Goal: Information Seeking & Learning: Learn about a topic

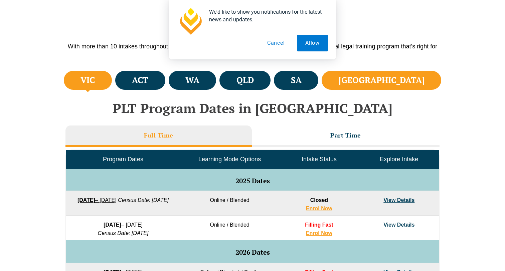
click at [402, 78] on h4 "NSW" at bounding box center [382, 80] width 86 height 11
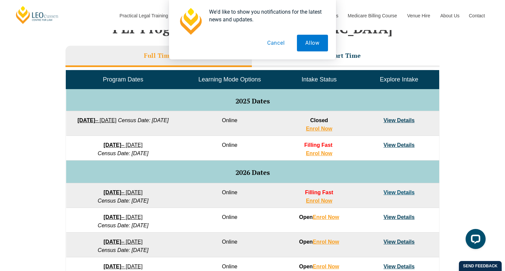
scroll to position [300, 0]
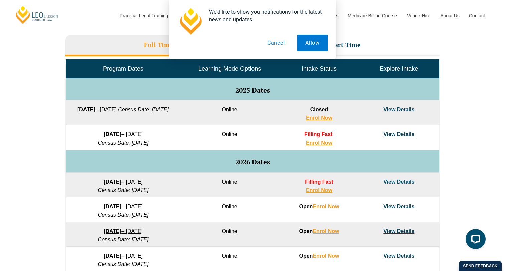
click at [403, 112] on link "View Details" at bounding box center [398, 110] width 31 height 6
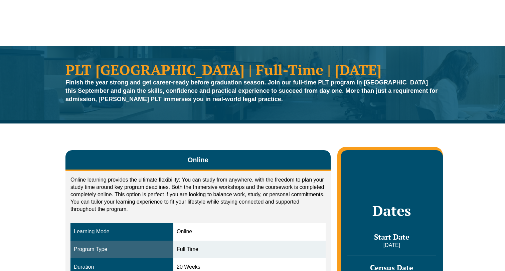
click at [272, 44] on link "Practice Management Course" at bounding box center [247, 31] width 72 height 29
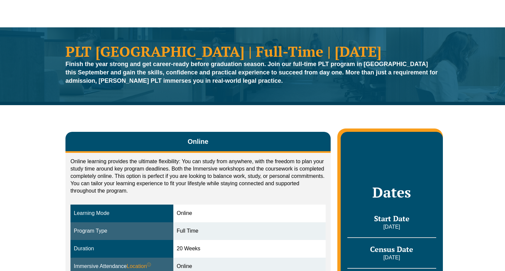
scroll to position [59, 0]
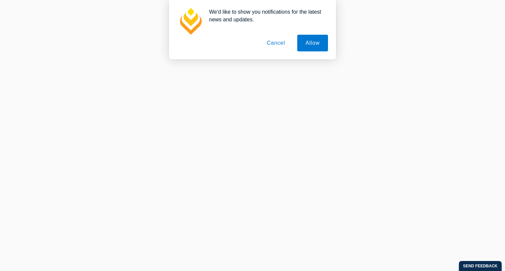
scroll to position [141, 0]
click at [274, 40] on button "Cancel" at bounding box center [275, 43] width 35 height 17
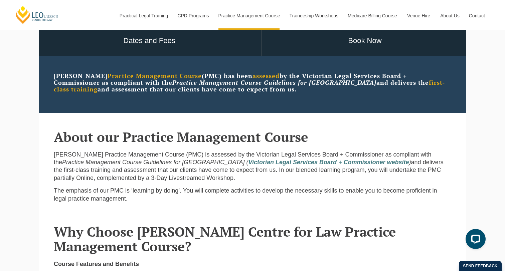
scroll to position [21, 0]
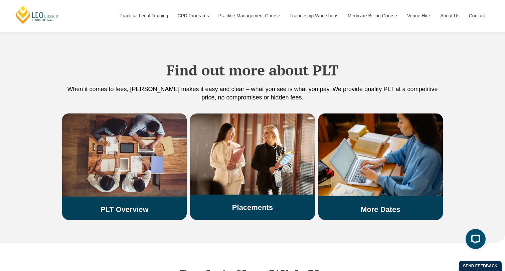
scroll to position [1048, 0]
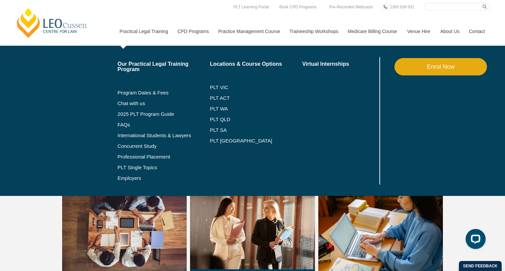
click at [215, 137] on li "PLT [GEOGRAPHIC_DATA]" at bounding box center [256, 141] width 92 height 11
click at [216, 141] on link "PLT [GEOGRAPHIC_DATA]" at bounding box center [256, 140] width 92 height 5
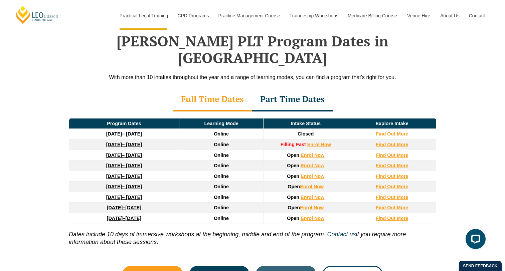
scroll to position [988, 0]
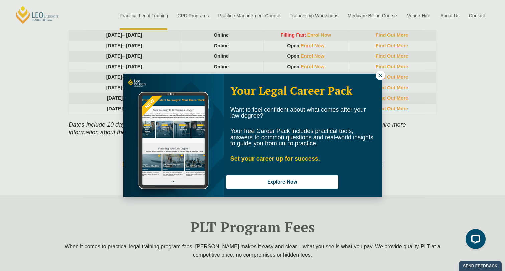
click at [379, 76] on icon at bounding box center [380, 75] width 4 height 4
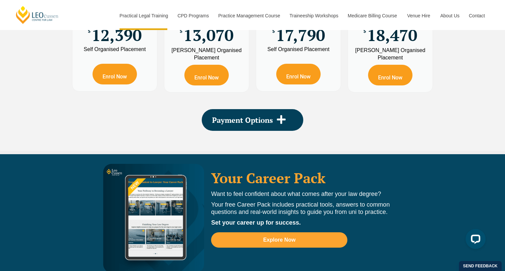
scroll to position [1319, 0]
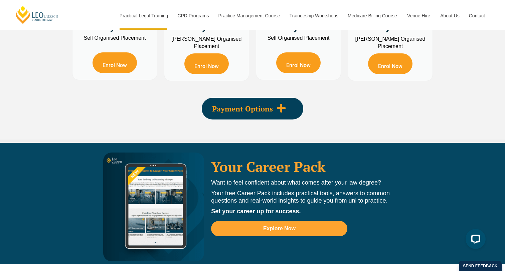
click at [240, 105] on span "Payment Options" at bounding box center [242, 108] width 61 height 7
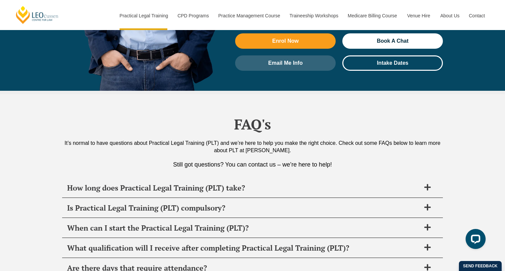
scroll to position [3263, 0]
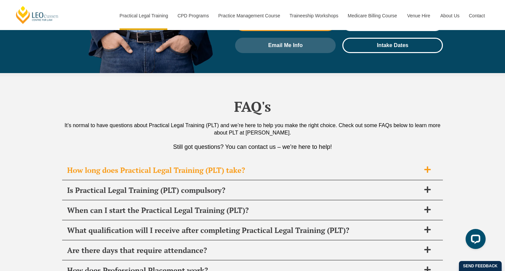
click at [139, 166] on h2 "How long does Practical Legal Training (PLT) take?" at bounding box center [243, 170] width 353 height 9
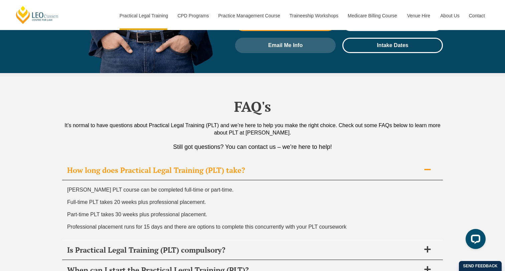
click at [139, 166] on h2 "How long does Practical Legal Training (PLT) take?" at bounding box center [243, 170] width 353 height 9
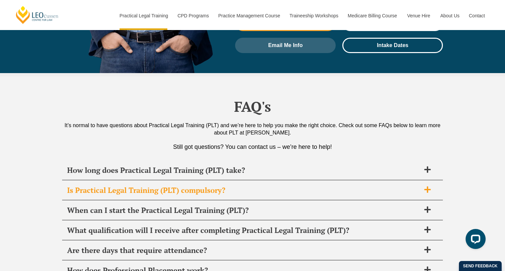
click at [140, 186] on h2 "Is Practical Legal Training (PLT) compulsory?" at bounding box center [243, 190] width 353 height 9
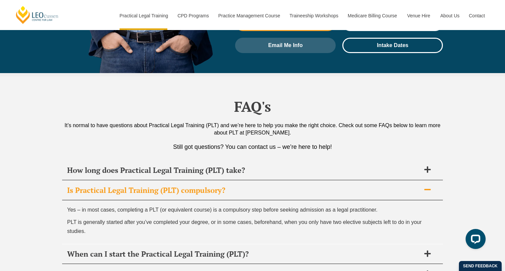
click at [140, 186] on h2 "Is Practical Legal Training (PLT) compulsory?" at bounding box center [243, 190] width 353 height 9
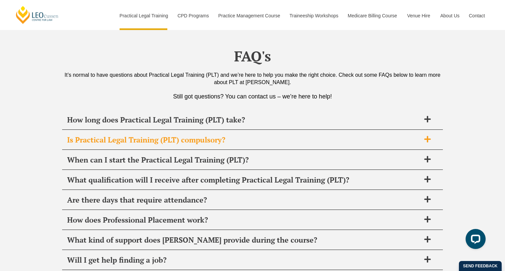
scroll to position [3319, 0]
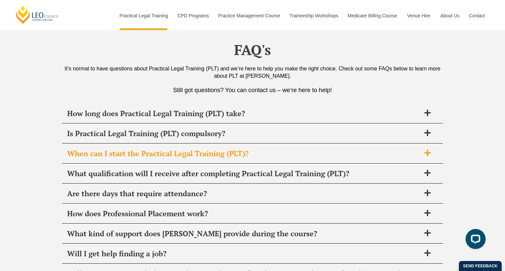
click at [156, 149] on h2 "When can I start the Practical Legal Training (PLT)?" at bounding box center [243, 153] width 353 height 9
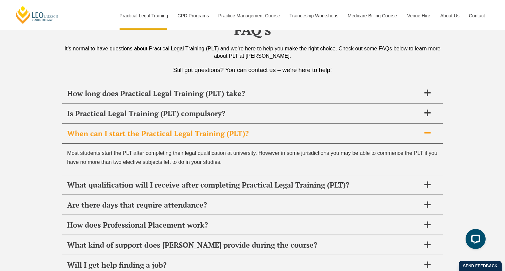
scroll to position [3341, 0]
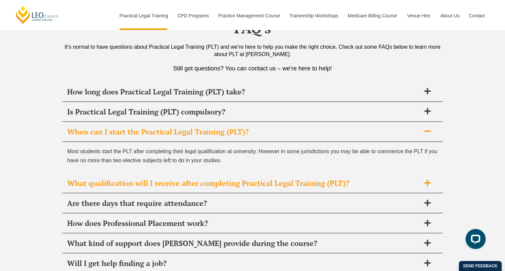
click at [150, 179] on h2 "What qualification will I receive after completing Practical Legal Training (PL…" at bounding box center [243, 183] width 353 height 9
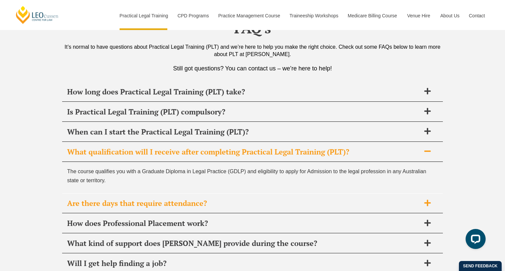
click at [145, 199] on h2 "Are there days that require attendance?" at bounding box center [243, 203] width 353 height 9
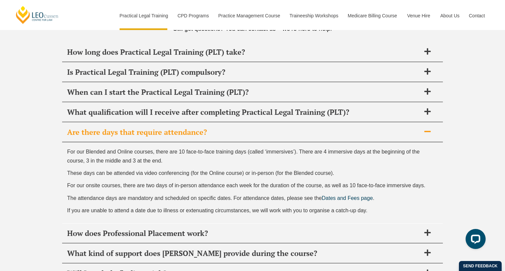
scroll to position [3384, 0]
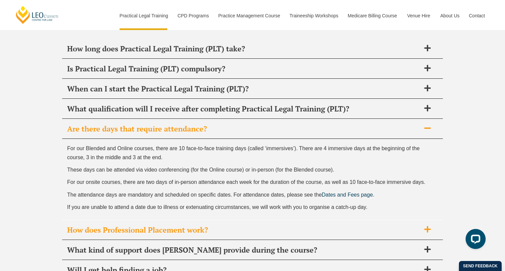
click at [141, 225] on h2 "How does Professional Placement work?" at bounding box center [243, 229] width 353 height 9
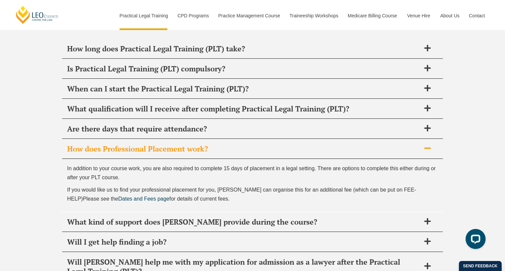
scroll to position [3404, 0]
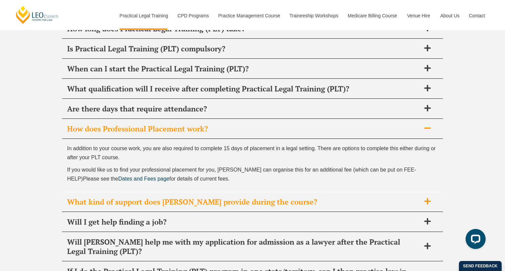
click at [91, 197] on h2 "What kind of support does Leo Cussen provide during the course?" at bounding box center [243, 201] width 353 height 9
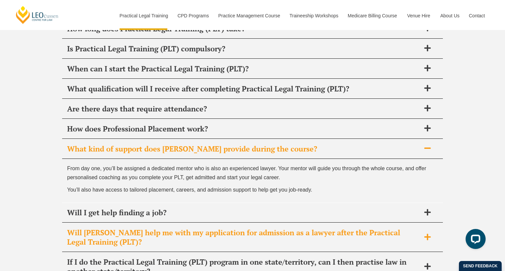
click at [100, 228] on h2 "Will [PERSON_NAME] help me with my application for admission as a lawyer after …" at bounding box center [243, 237] width 353 height 19
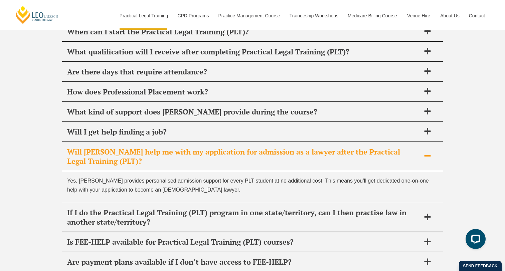
scroll to position [3445, 0]
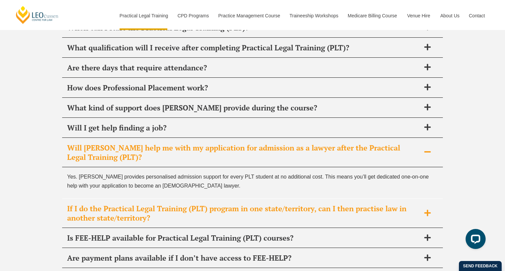
click at [76, 204] on h2 "If I do the Practical Legal Training (PLT) program in one state/territory, can …" at bounding box center [243, 213] width 353 height 19
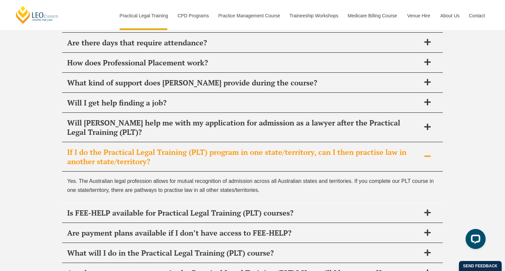
scroll to position [3471, 0]
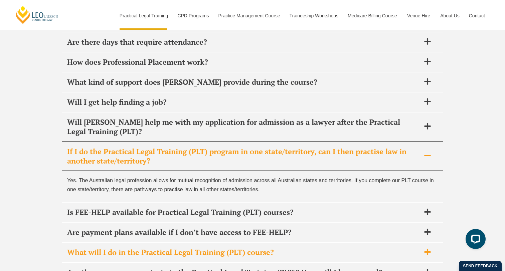
click at [103, 248] on h2 "What will I do in the Practical Legal Training (PLT) course?" at bounding box center [243, 252] width 353 height 9
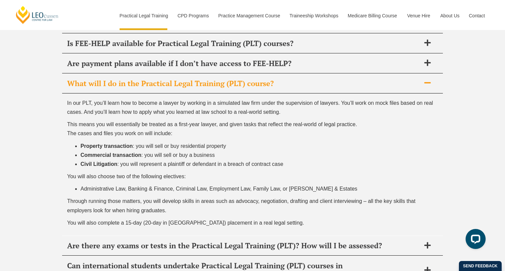
scroll to position [3624, 0]
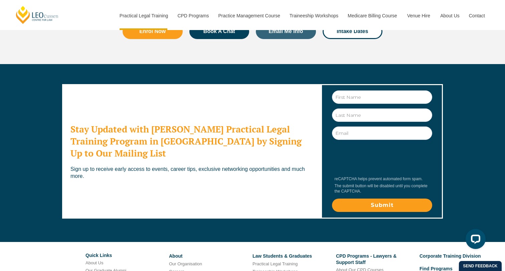
scroll to position [3821, 0]
